Goal: Task Accomplishment & Management: Manage account settings

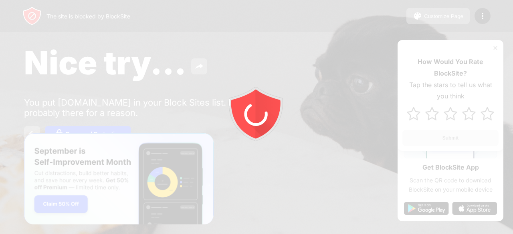
drag, startPoint x: 0, startPoint y: 0, endPoint x: 479, endPoint y: 10, distance: 478.6
click at [479, 10] on div at bounding box center [256, 117] width 513 height 234
click at [481, 16] on div at bounding box center [256, 117] width 513 height 234
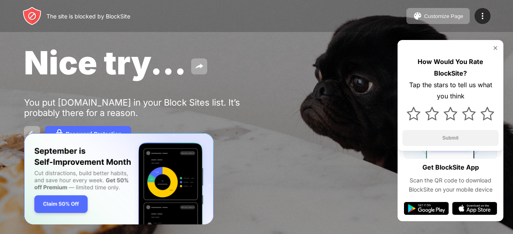
click at [481, 16] on img at bounding box center [483, 16] width 10 height 10
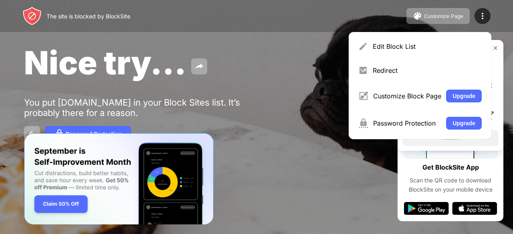
click at [481, 16] on img at bounding box center [483, 16] width 10 height 10
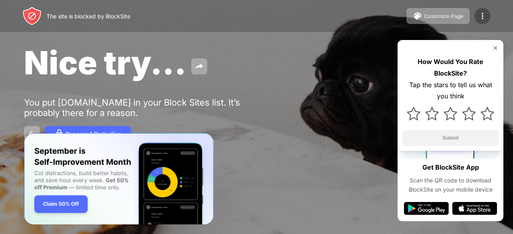
click at [479, 20] on img at bounding box center [483, 16] width 10 height 10
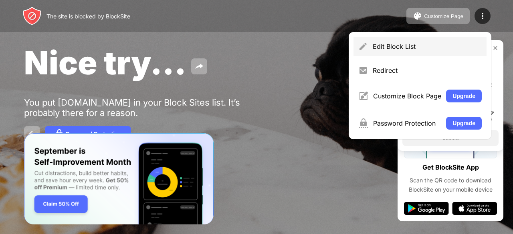
click at [415, 41] on div "Edit Block List" at bounding box center [419, 46] width 133 height 19
